Goal: Task Accomplishment & Management: Use online tool/utility

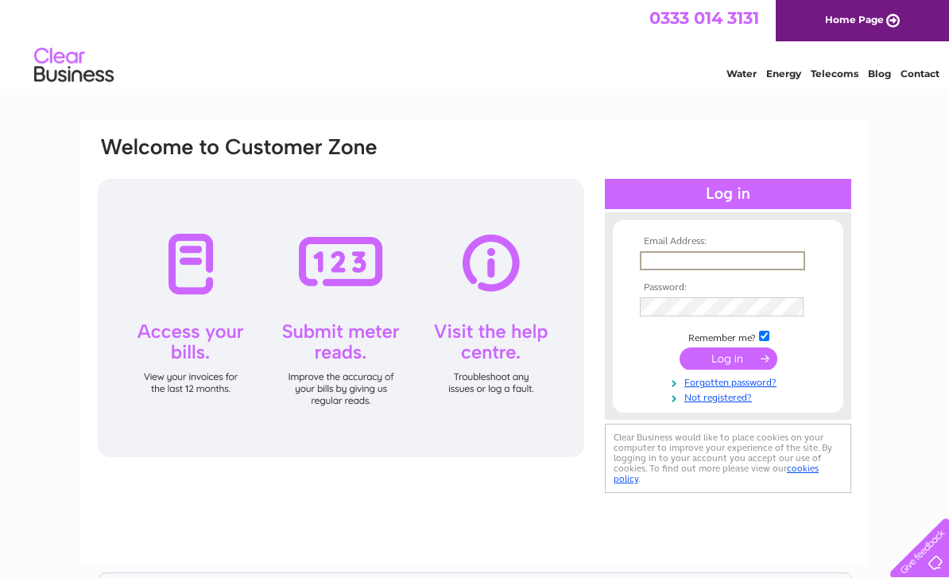
type input "alanbolko@hotmail.com"
click at [728, 359] on input "submit" at bounding box center [728, 358] width 98 height 22
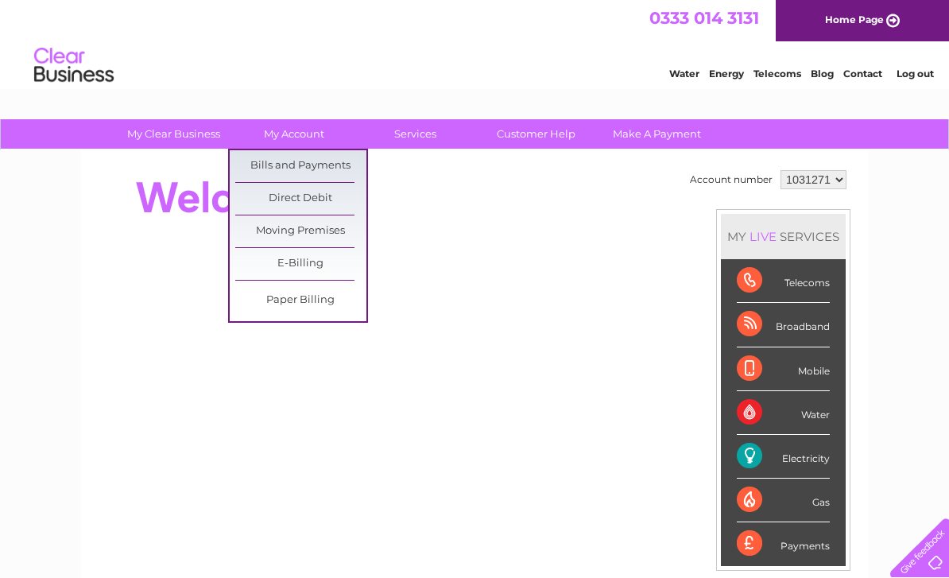
click at [768, 461] on div "Electricity" at bounding box center [783, 457] width 93 height 44
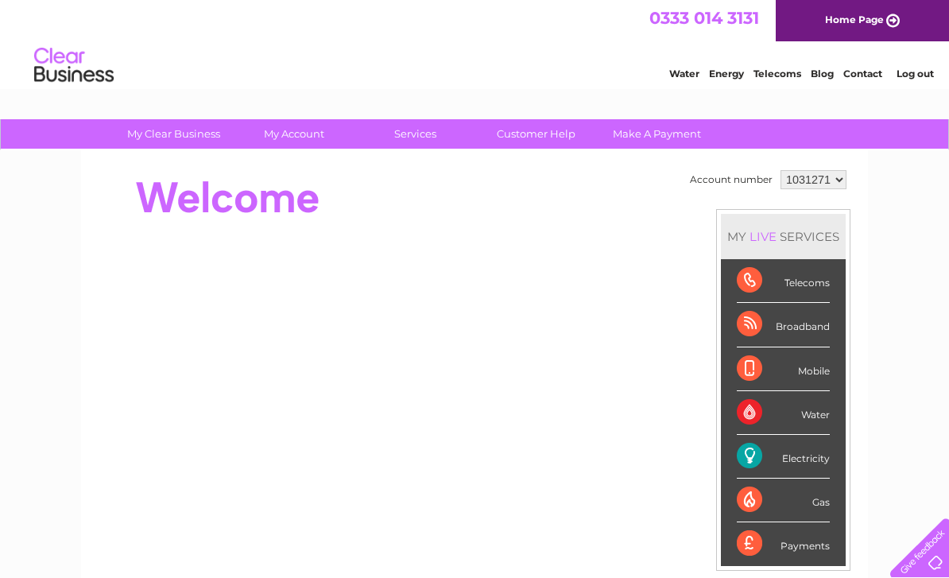
click at [761, 455] on div "Electricity" at bounding box center [783, 457] width 93 height 44
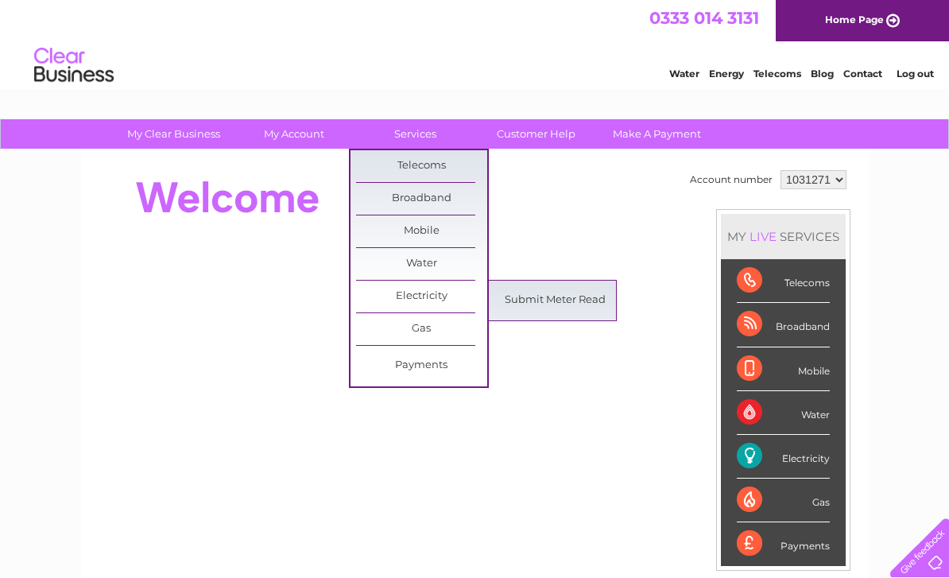
click at [554, 297] on link "Submit Meter Read" at bounding box center [555, 301] width 131 height 32
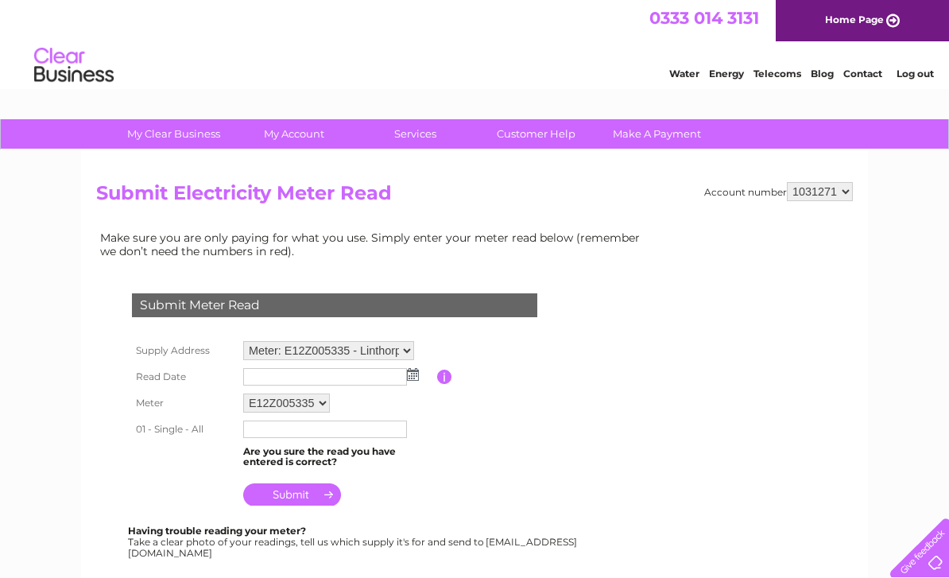
click at [410, 378] on img at bounding box center [413, 374] width 12 height 13
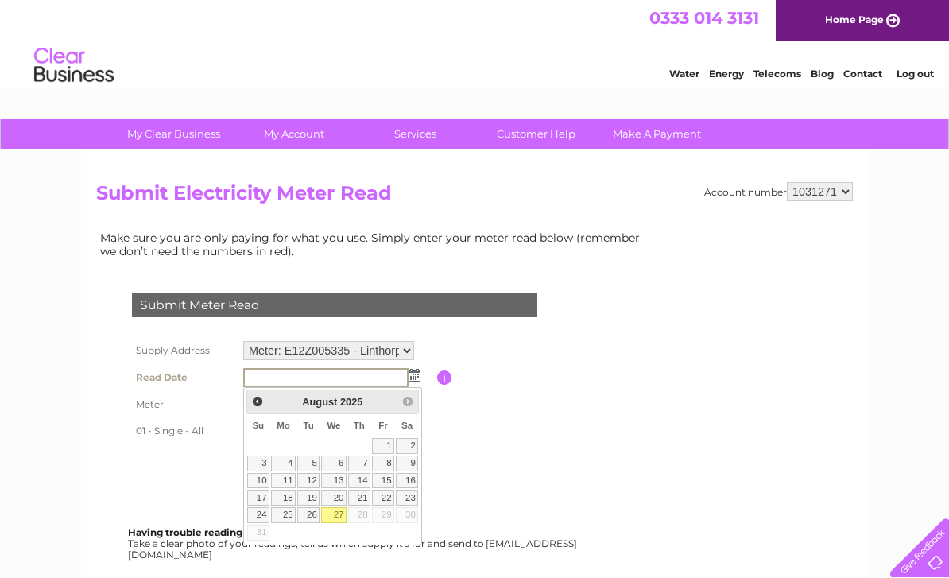
click at [336, 514] on link "27" at bounding box center [333, 515] width 25 height 16
type input "2025/08/27"
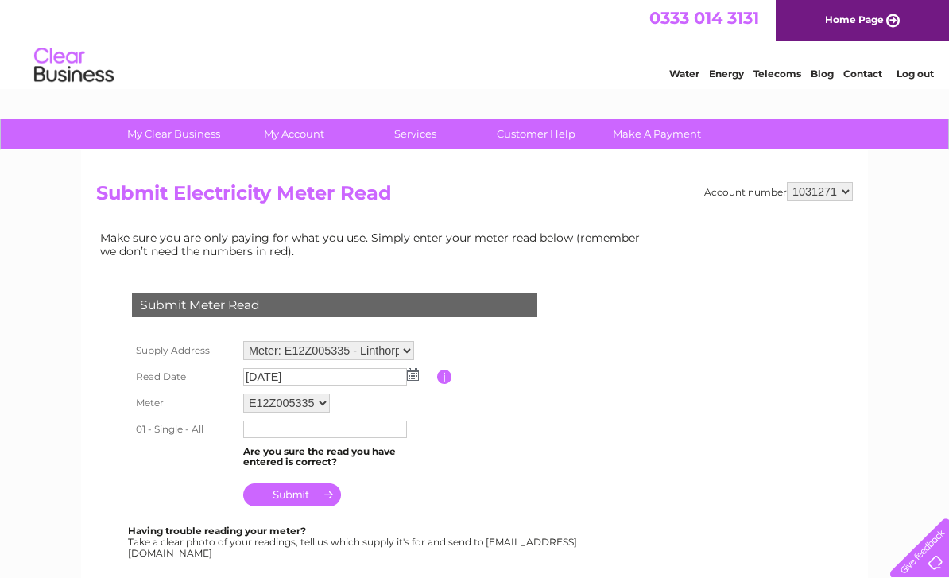
click at [367, 435] on input "text" at bounding box center [325, 428] width 164 height 17
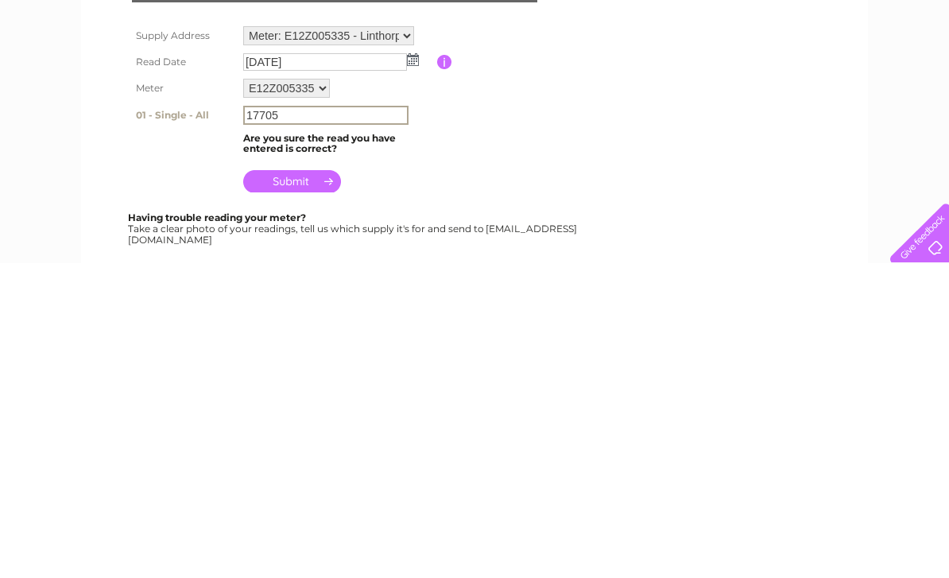
type input "17705"
click at [305, 485] on input "submit" at bounding box center [292, 496] width 98 height 22
